Goal: Complete application form

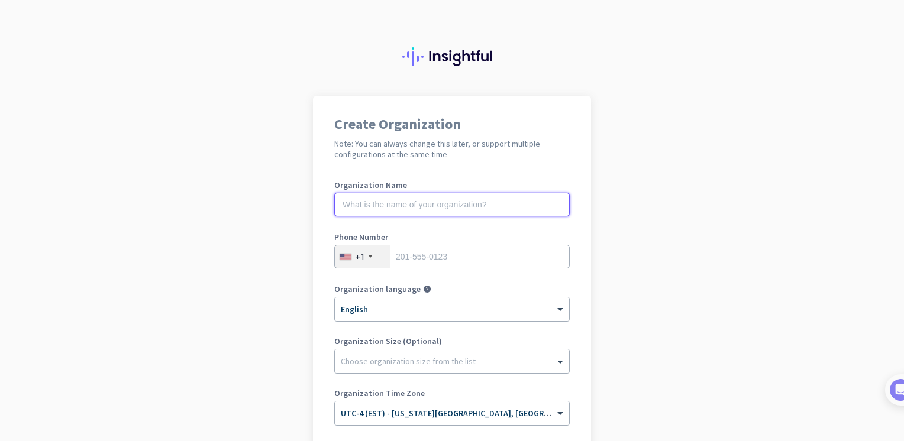
click at [466, 201] on input "text" at bounding box center [451, 205] width 235 height 24
type input "Mercor"
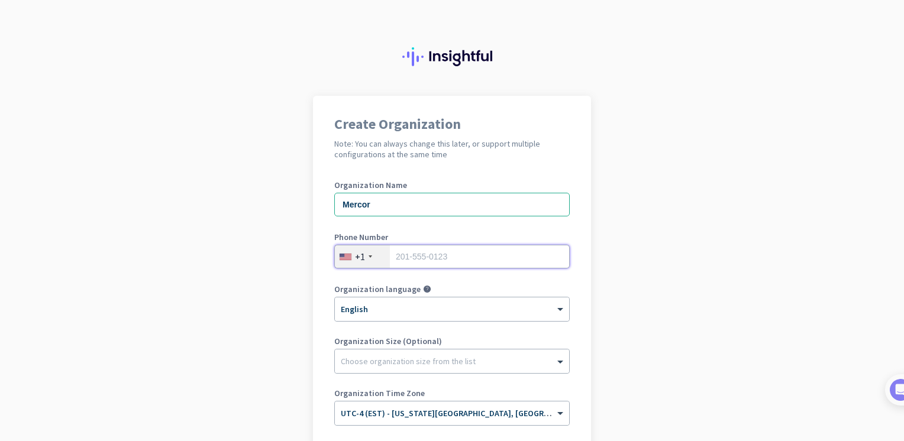
click at [461, 253] on input "tel" at bounding box center [451, 257] width 235 height 24
type input "8635589433"
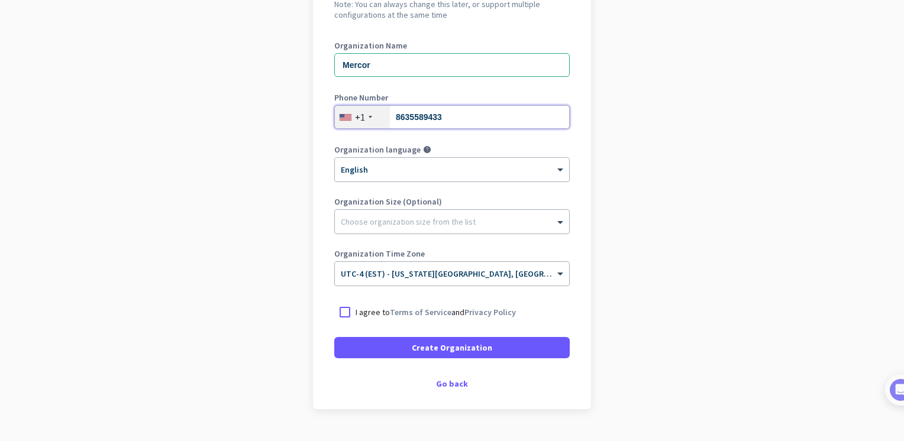
scroll to position [141, 0]
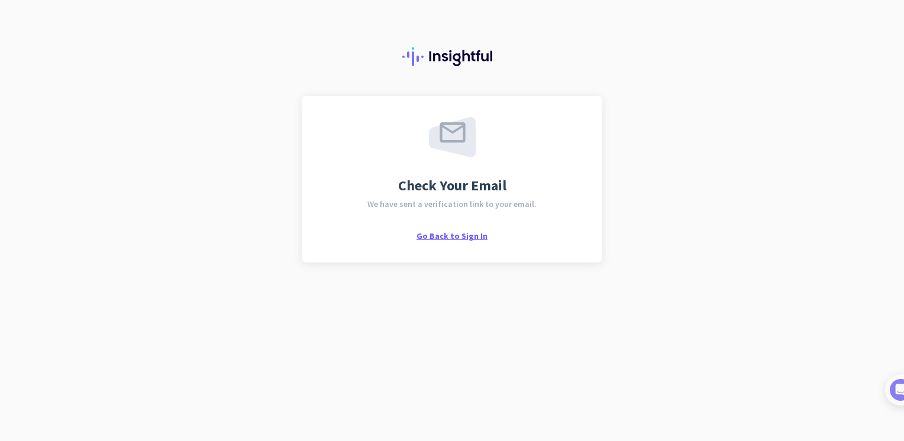
click at [458, 239] on span "Go Back to Sign In" at bounding box center [451, 236] width 71 height 11
